Goal: Task Accomplishment & Management: Manage account settings

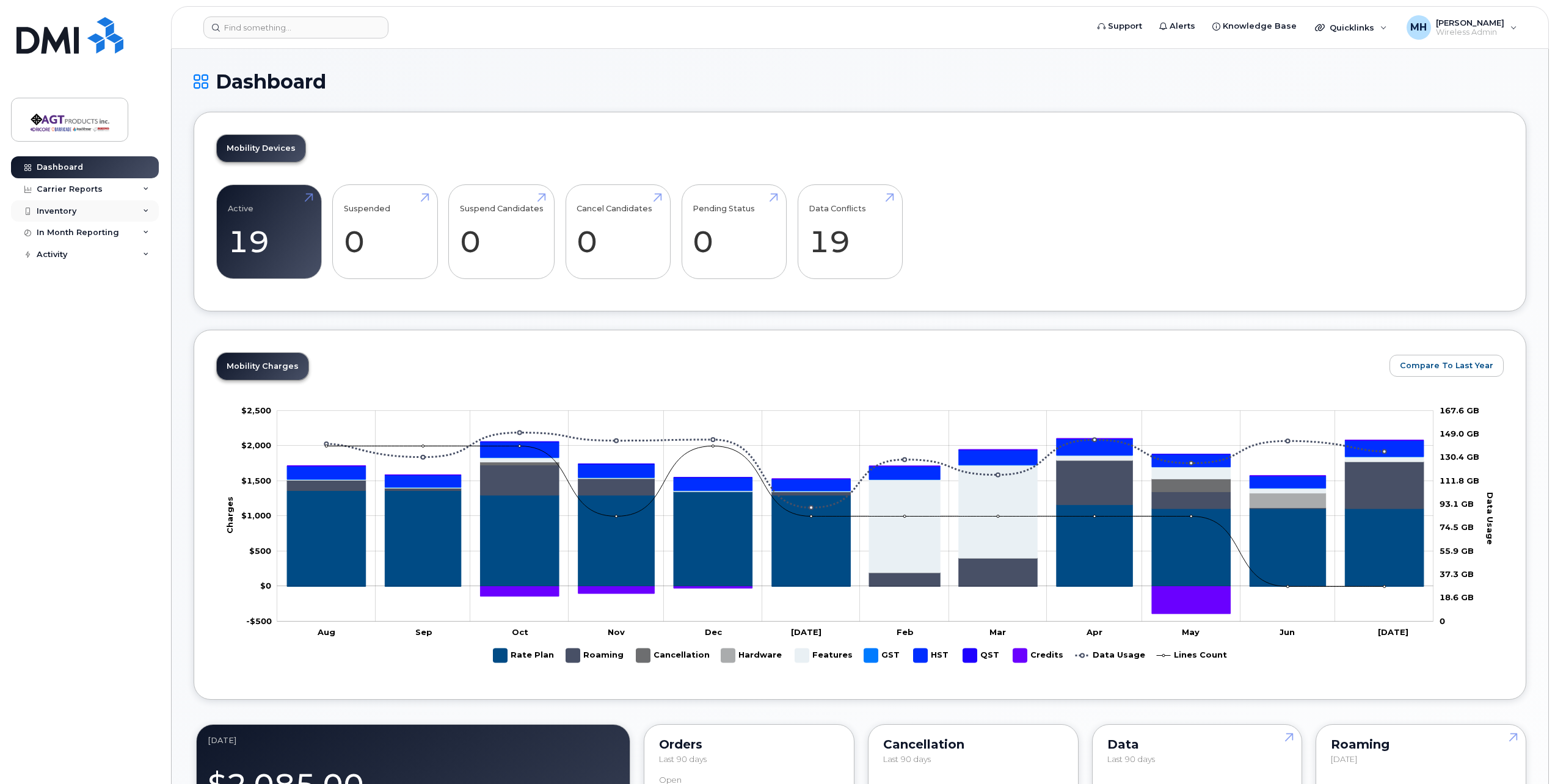
click at [153, 209] on div "Inventory" at bounding box center [85, 211] width 148 height 22
click at [118, 232] on link "Mobility Devices" at bounding box center [96, 233] width 126 height 23
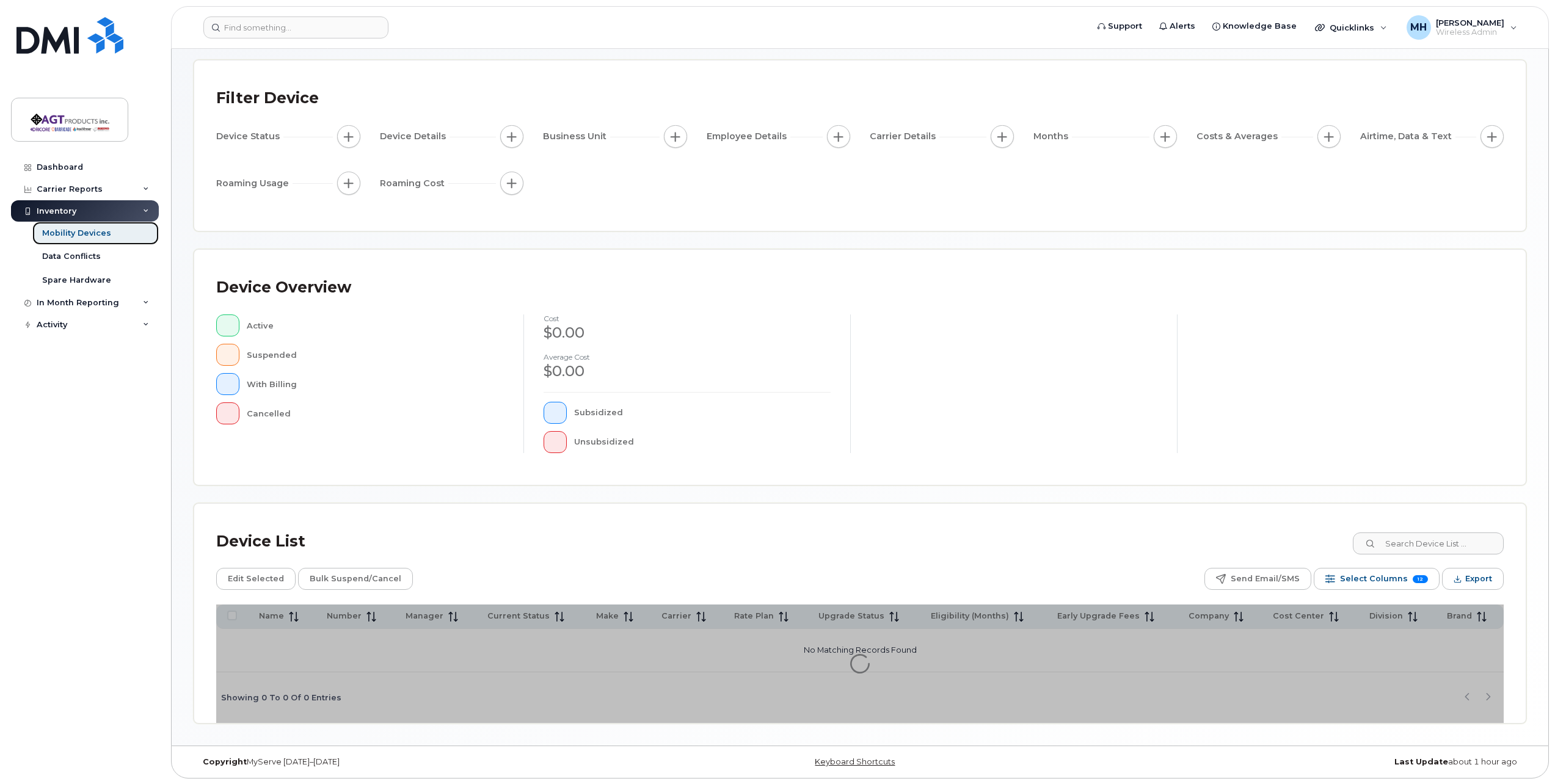
scroll to position [56, 0]
click at [114, 232] on link "Mobility Devices" at bounding box center [96, 233] width 126 height 23
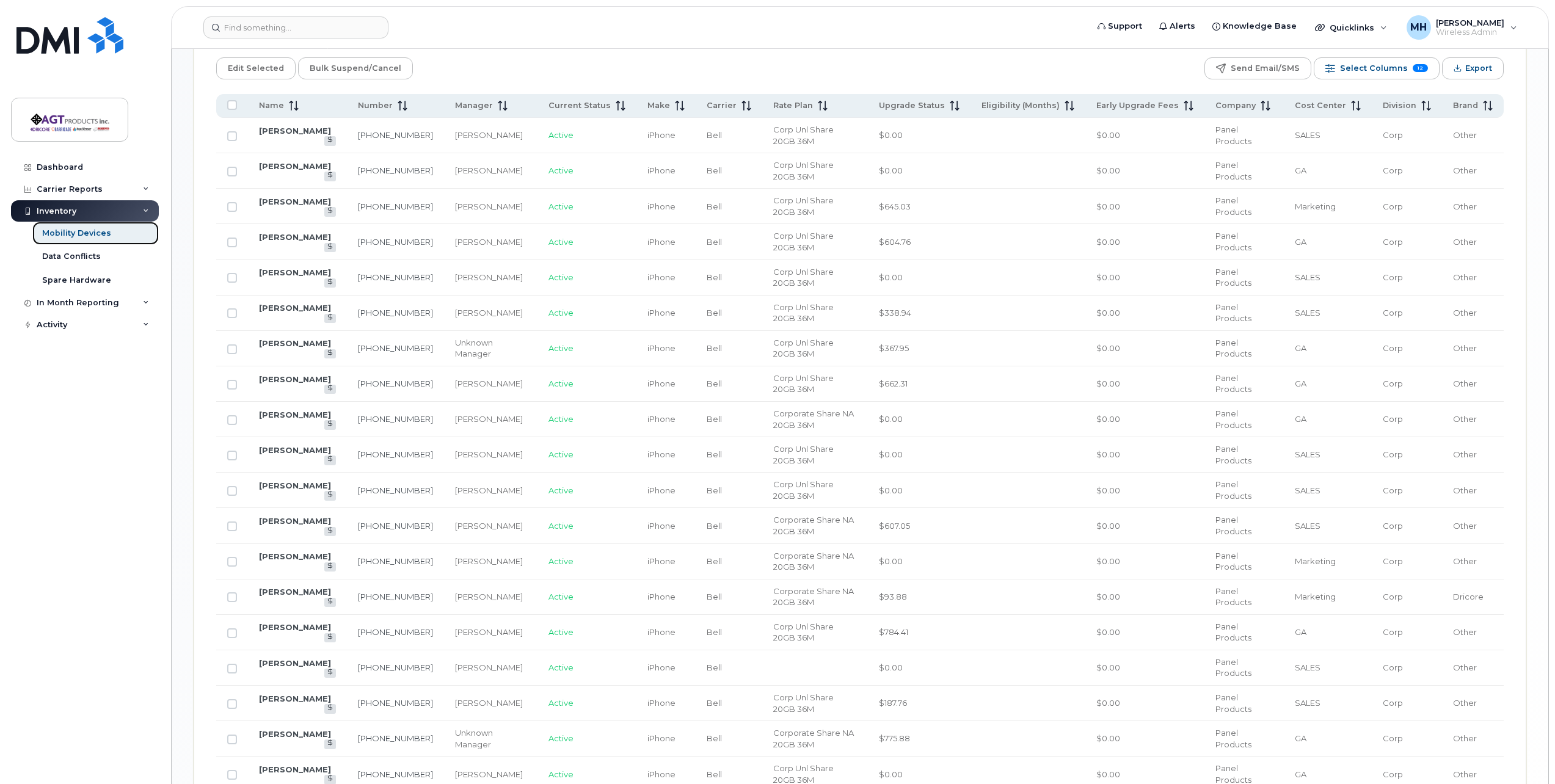
scroll to position [605, 0]
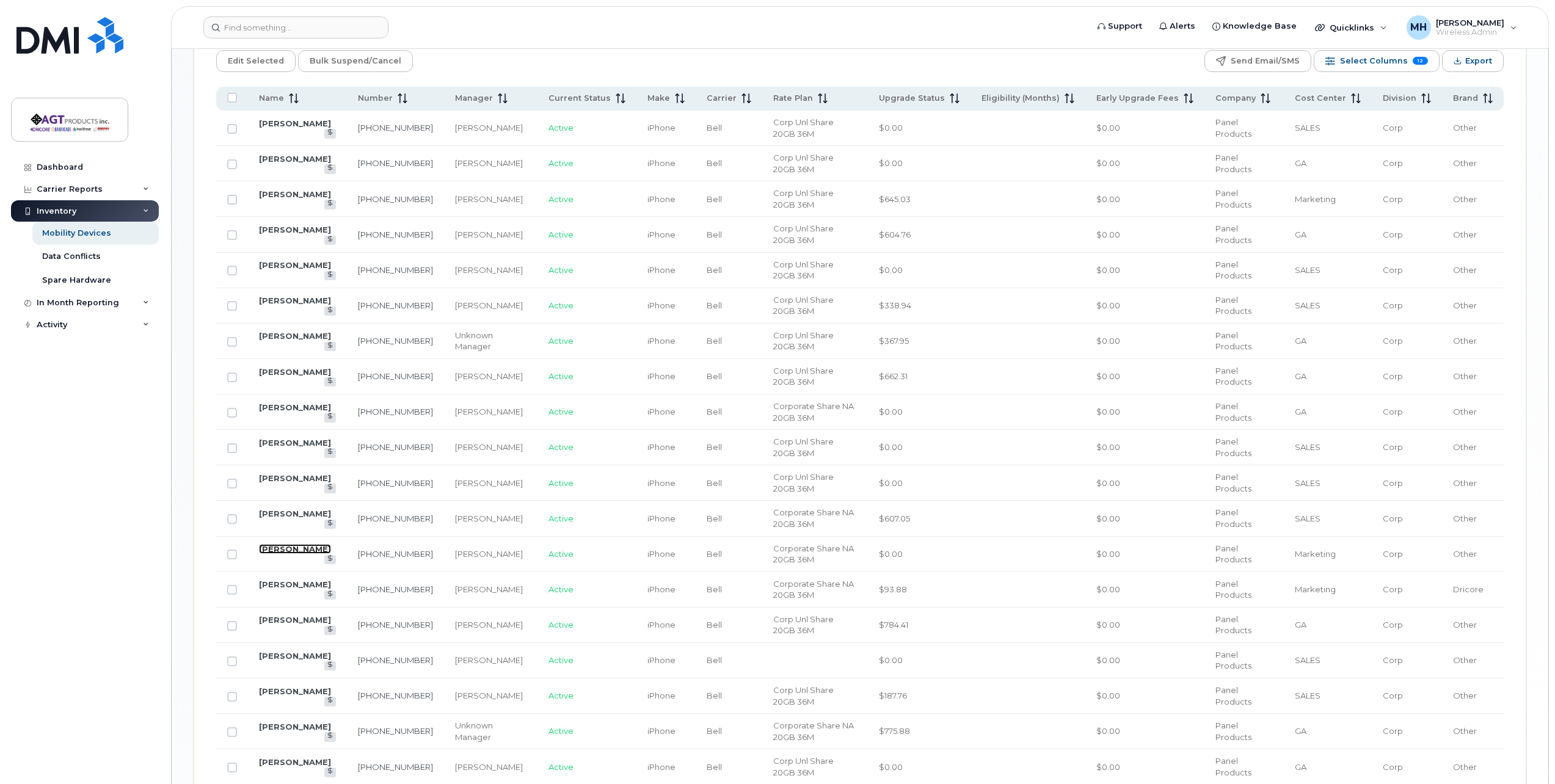
click at [299, 554] on link "[PERSON_NAME]" at bounding box center [295, 549] width 72 height 10
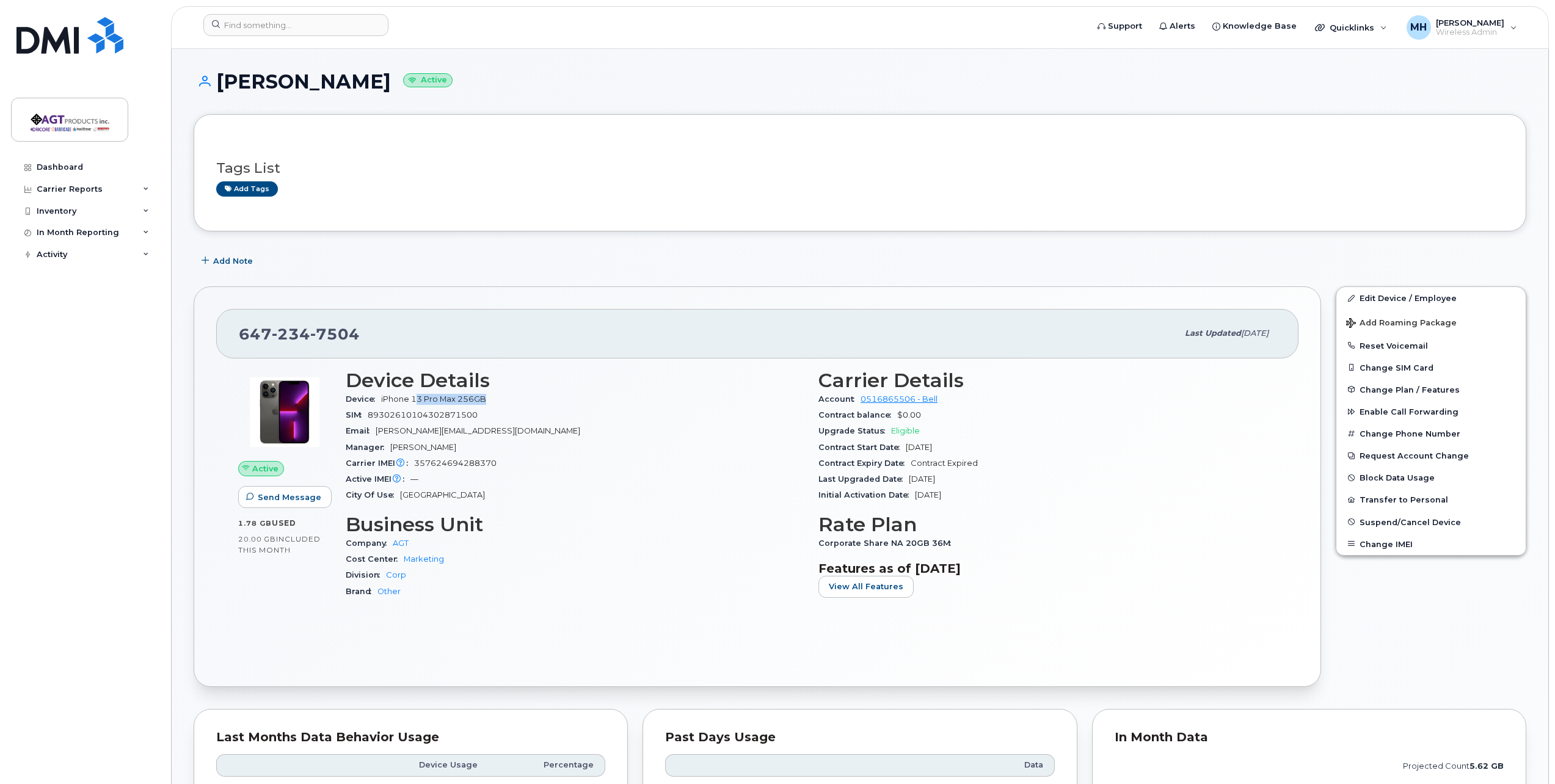
drag, startPoint x: 503, startPoint y: 398, endPoint x: 418, endPoint y: 402, distance: 85.1
click at [418, 402] on div "Device iPhone 13 Pro Max 256GB" at bounding box center [575, 400] width 458 height 16
drag, startPoint x: 418, startPoint y: 402, endPoint x: 581, endPoint y: 403, distance: 163.0
click at [581, 402] on div "Device iPhone 13 Pro Max 256GB" at bounding box center [575, 400] width 458 height 16
click at [1390, 297] on link "Edit Device / Employee" at bounding box center [1431, 297] width 189 height 22
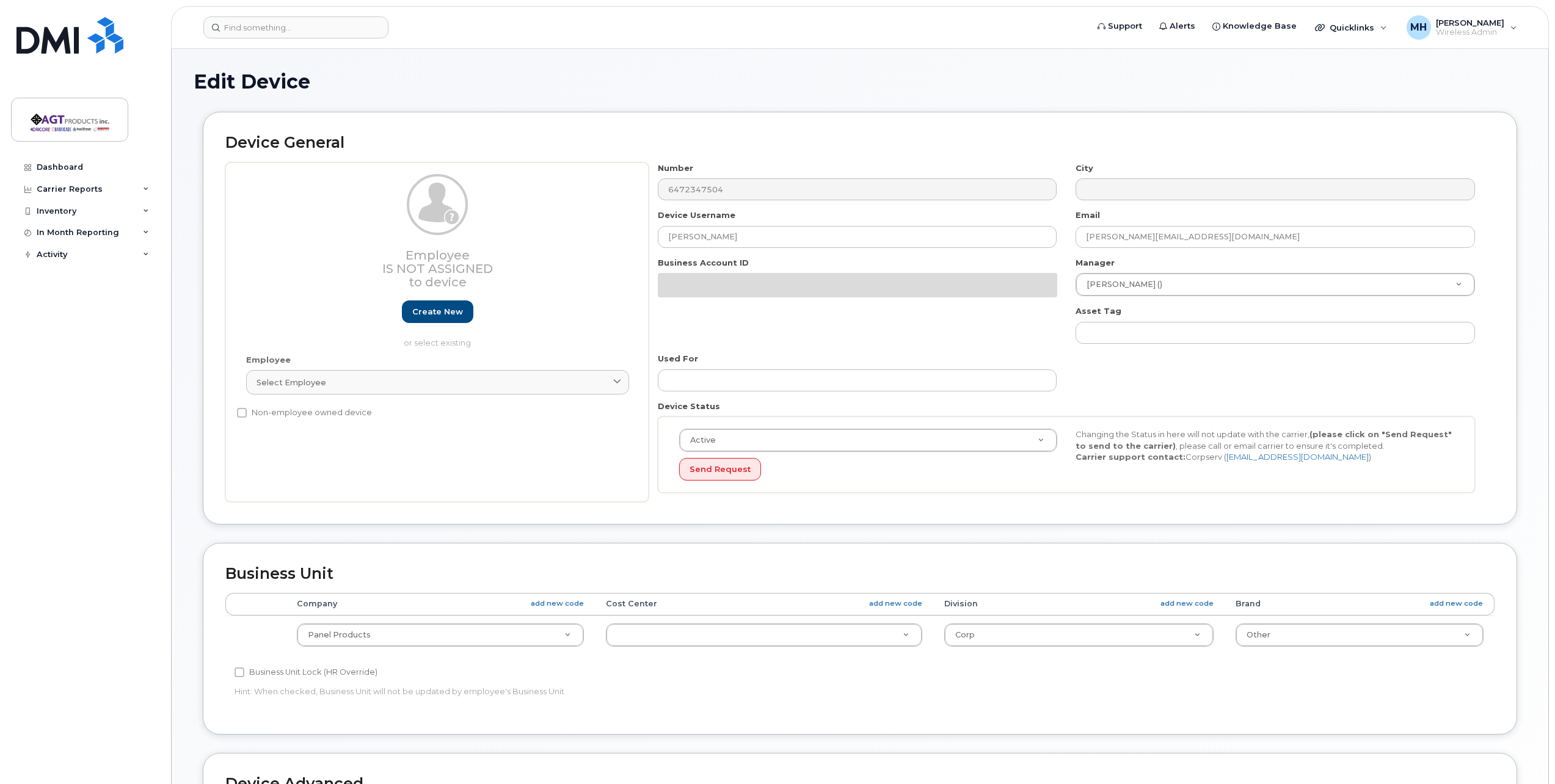
select select
select select "279666"
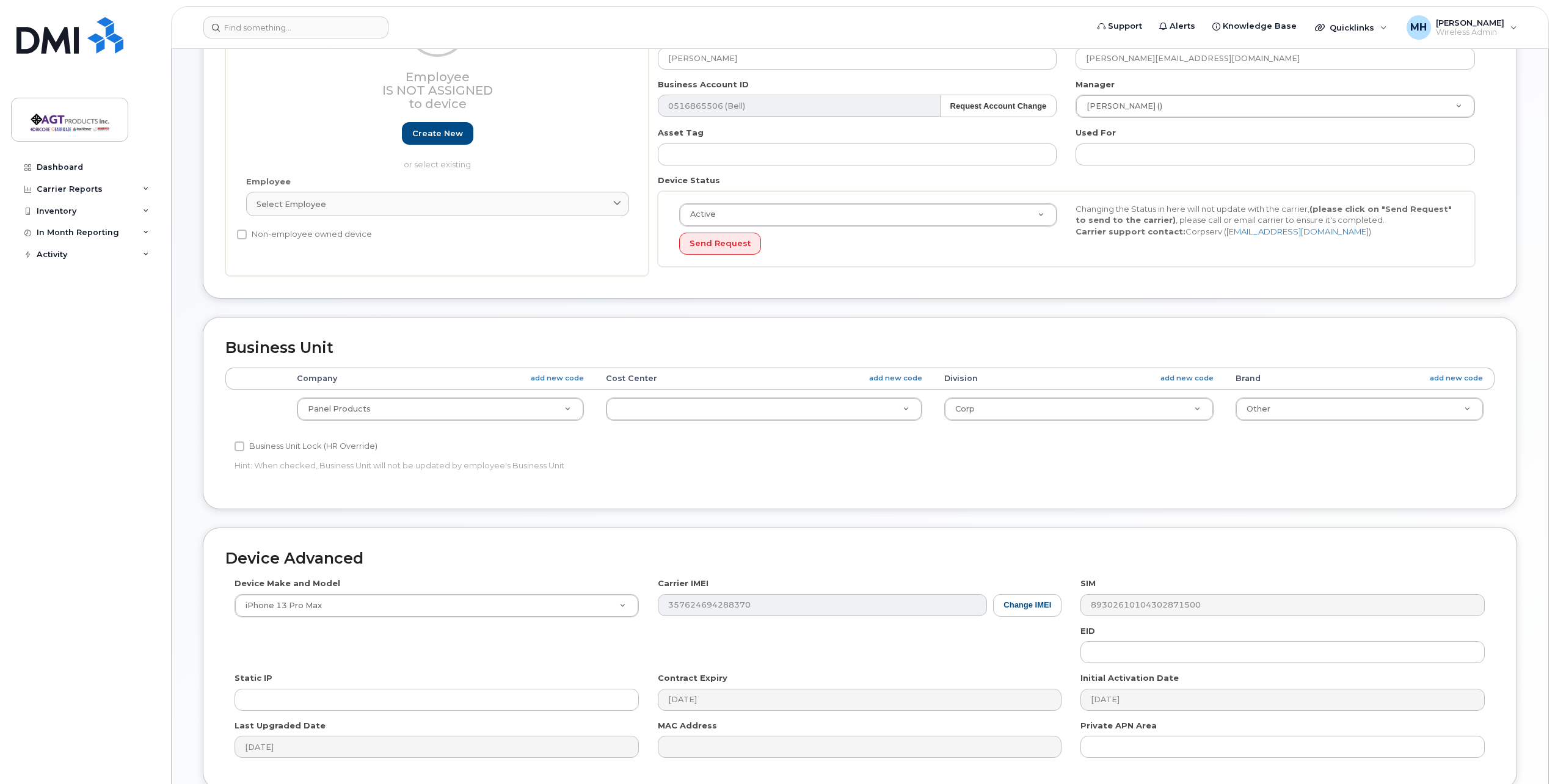
scroll to position [183, 0]
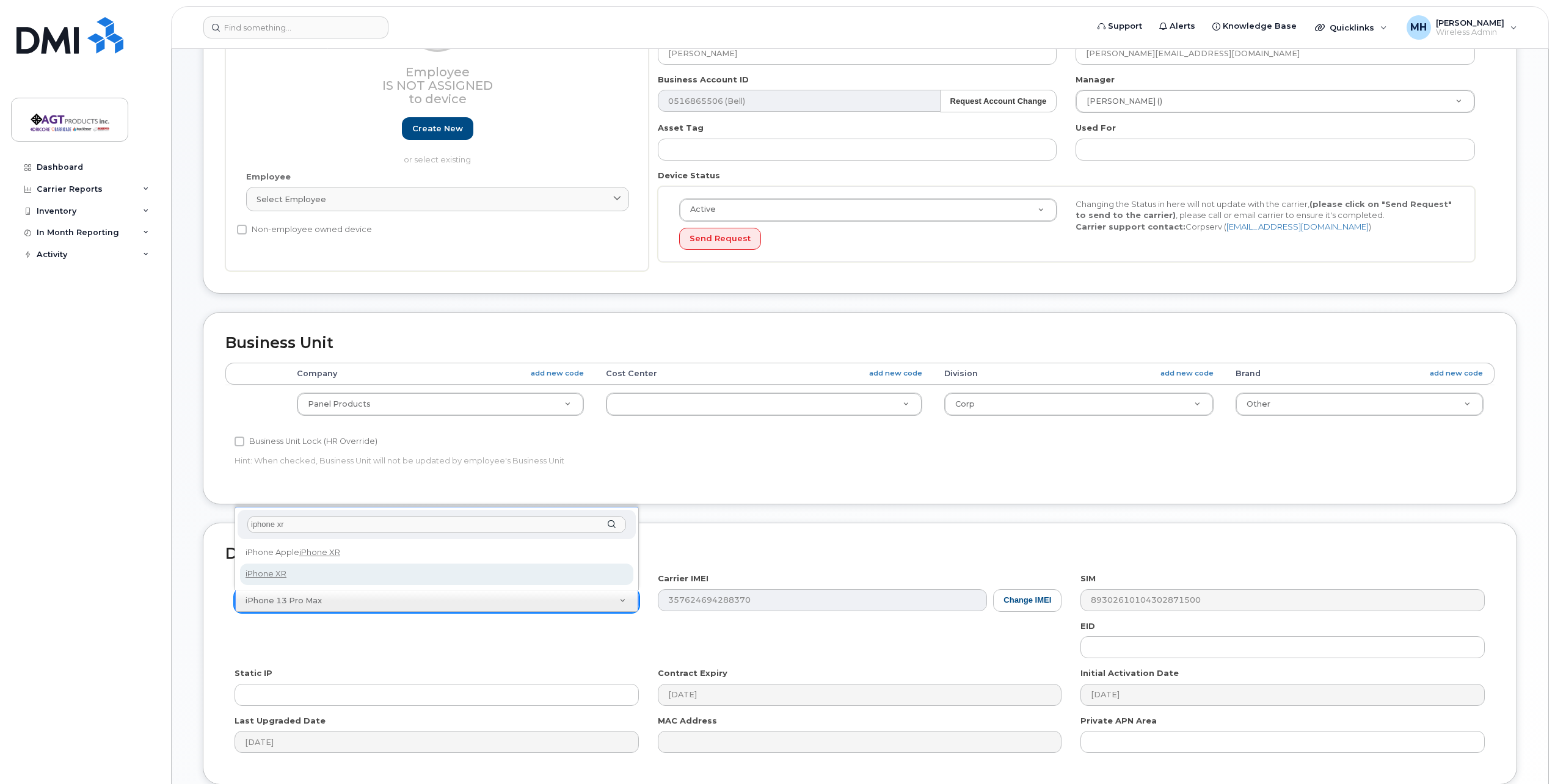
type input "iphone xr"
select select "2558"
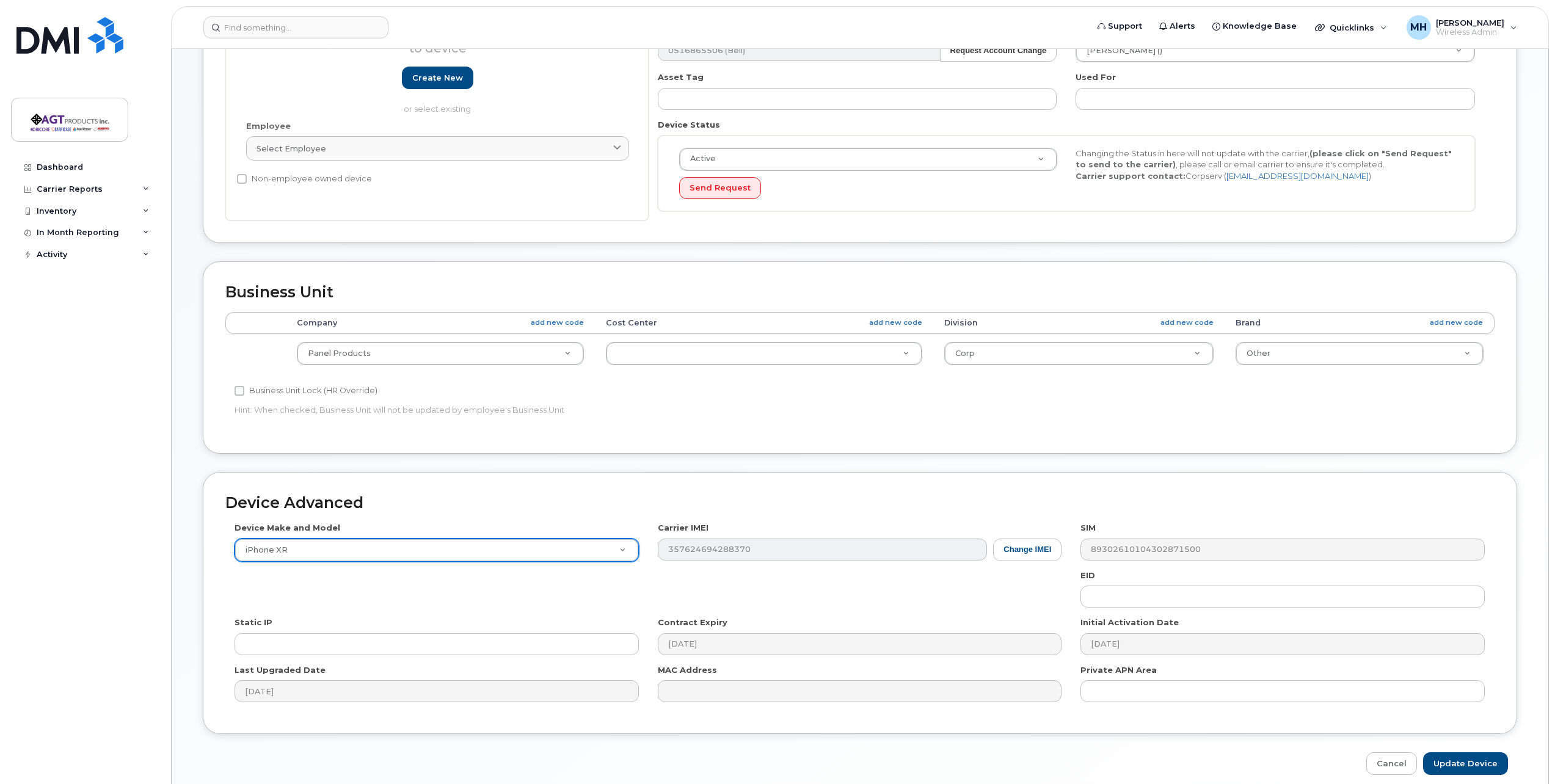
scroll to position [285, 0]
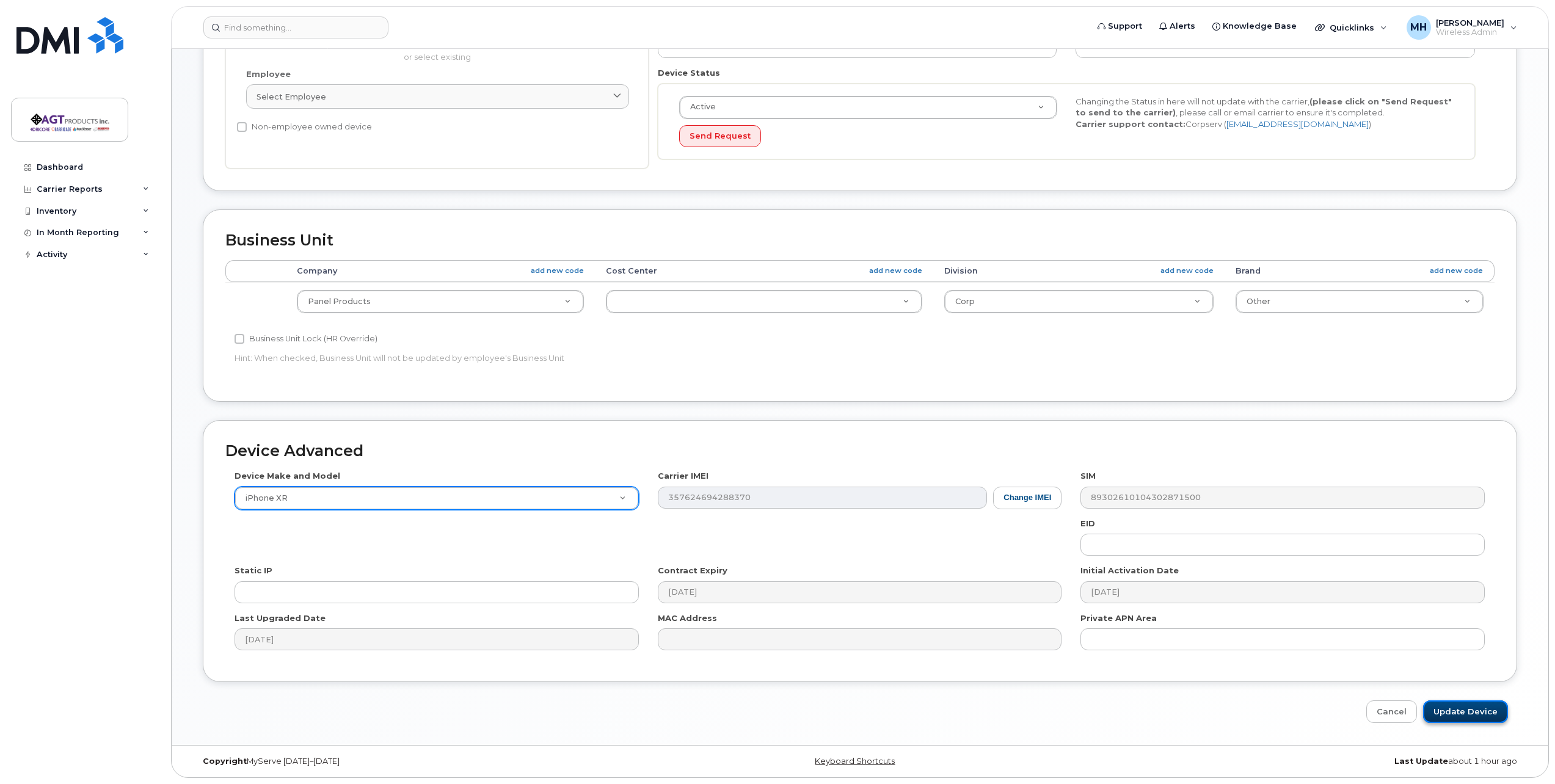
click at [1470, 714] on input "Update Device" at bounding box center [1465, 712] width 85 height 23
type input "Saving..."
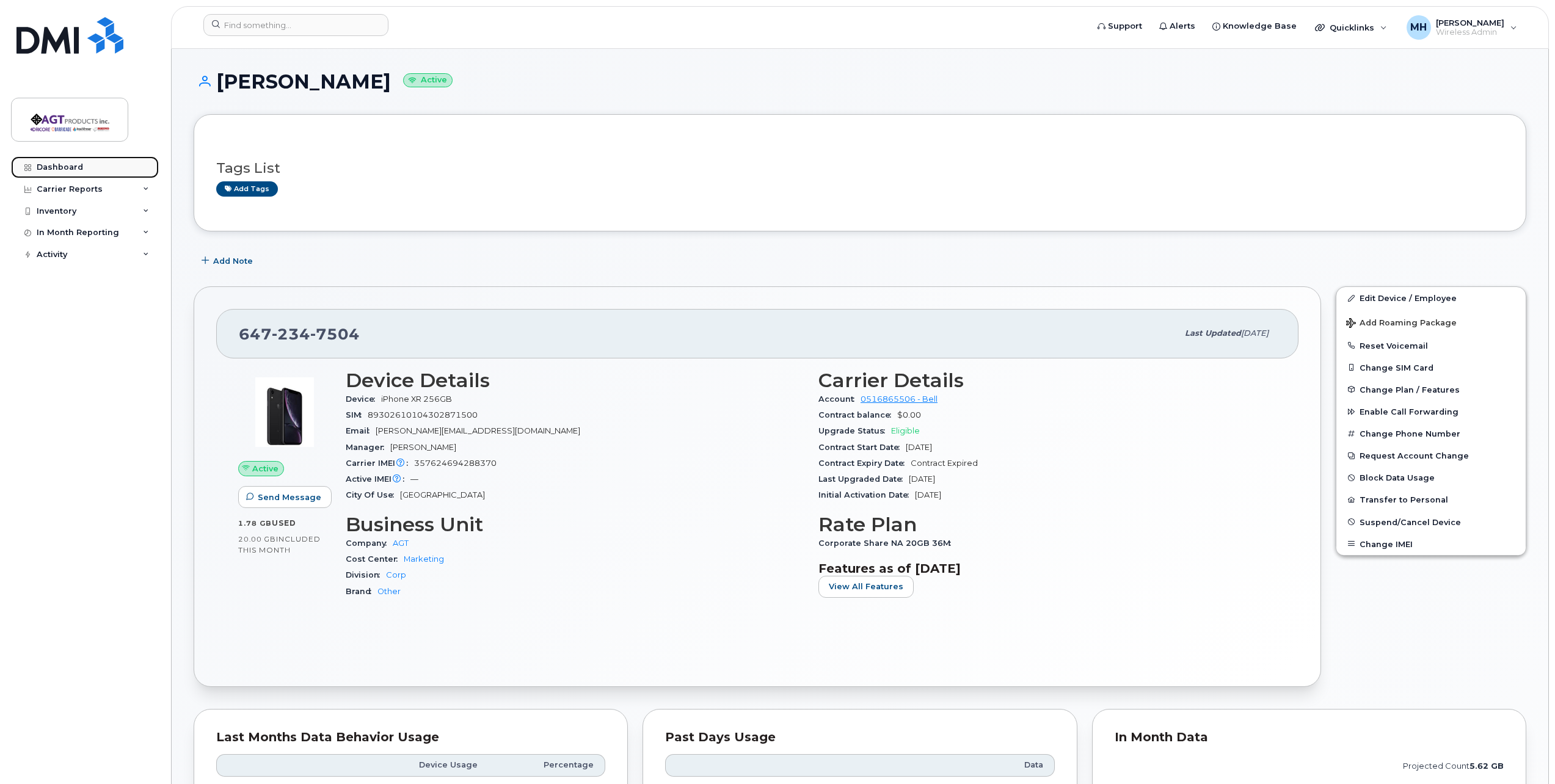
click at [72, 172] on link "Dashboard" at bounding box center [85, 167] width 148 height 22
